Goal: Task Accomplishment & Management: Manage account settings

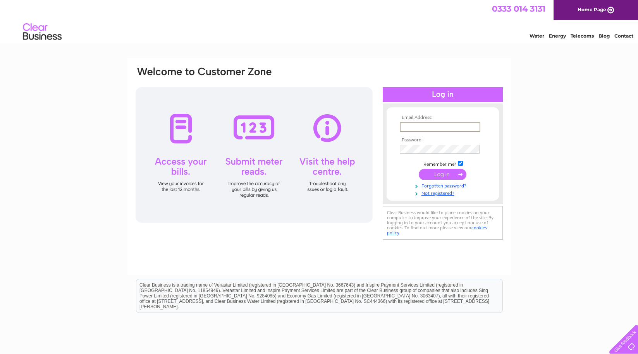
type input "[EMAIL_ADDRESS][DOMAIN_NAME]"
click at [437, 175] on input "submit" at bounding box center [443, 174] width 48 height 11
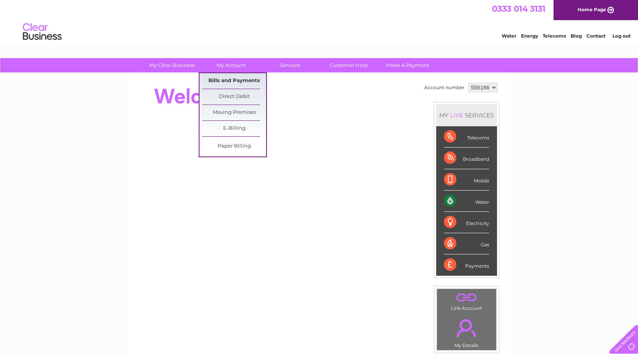
click at [238, 77] on link "Bills and Payments" at bounding box center [234, 81] width 64 height 16
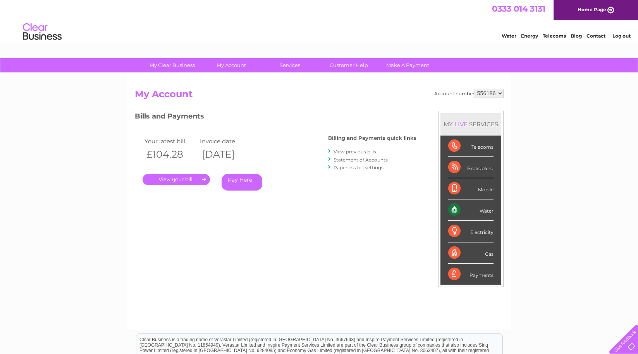
click at [177, 179] on link "." at bounding box center [176, 179] width 67 height 11
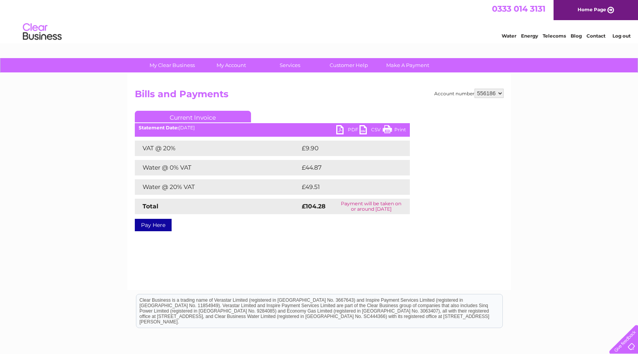
click at [343, 131] on link "PDF" at bounding box center [347, 130] width 23 height 11
